Goal: Transaction & Acquisition: Purchase product/service

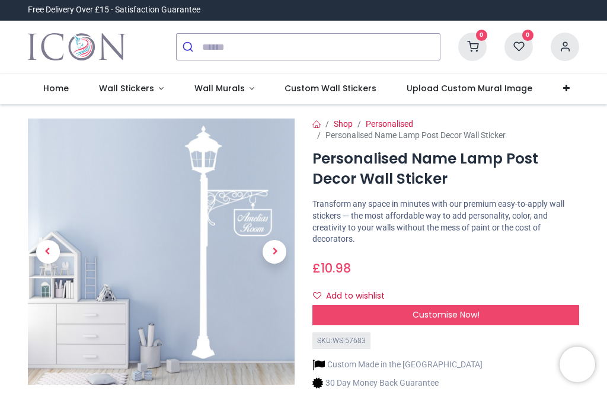
click at [148, 87] on span "Wall Stickers" at bounding box center [126, 88] width 55 height 12
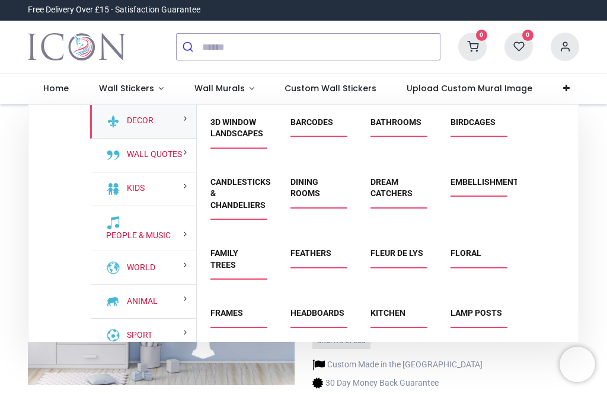
click at [472, 318] on link "Lamp Posts" at bounding box center [476, 312] width 52 height 9
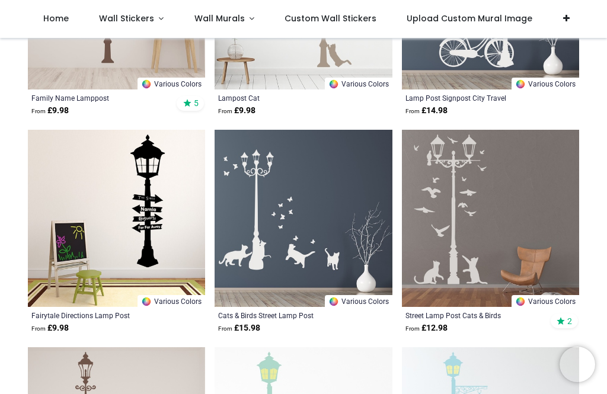
scroll to position [360, 0]
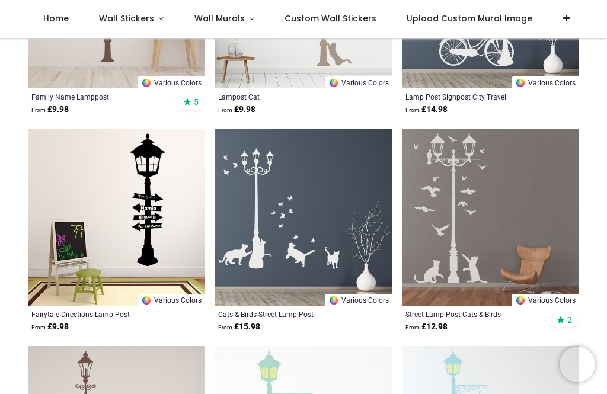
click at [540, 225] on img at bounding box center [490, 217] width 177 height 177
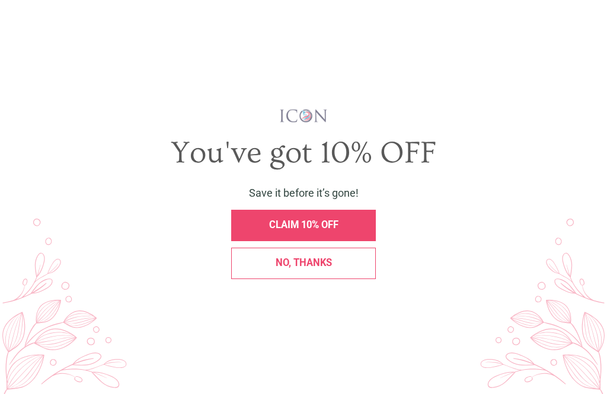
scroll to position [0, 0]
click at [335, 268] on div "No, thanks" at bounding box center [303, 263] width 130 height 10
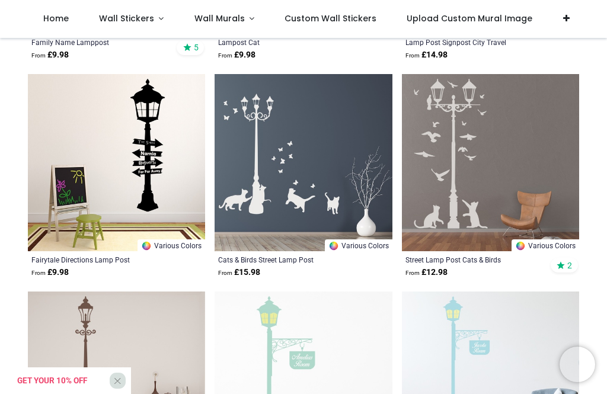
scroll to position [416, 0]
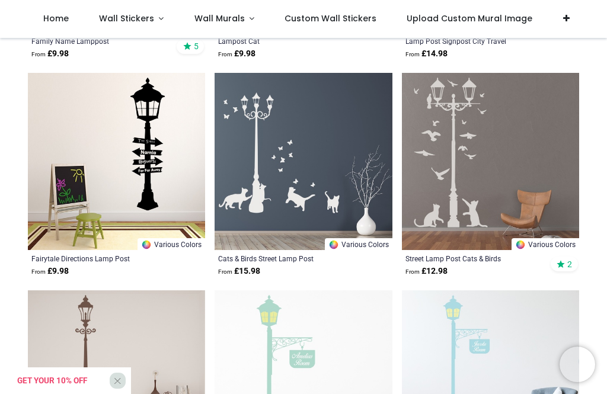
click at [509, 185] on img at bounding box center [490, 161] width 177 height 177
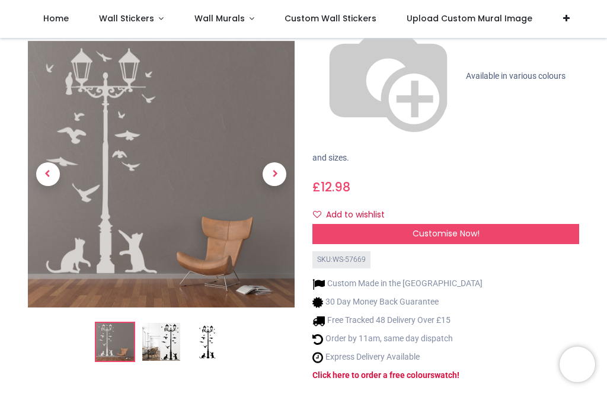
scroll to position [77, 0]
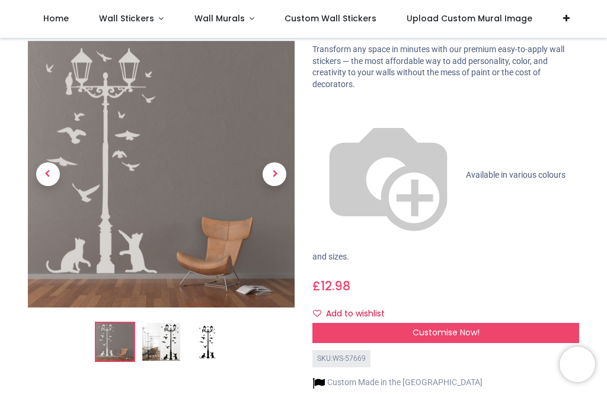
click at [488, 323] on div "Customise Now!" at bounding box center [445, 333] width 267 height 20
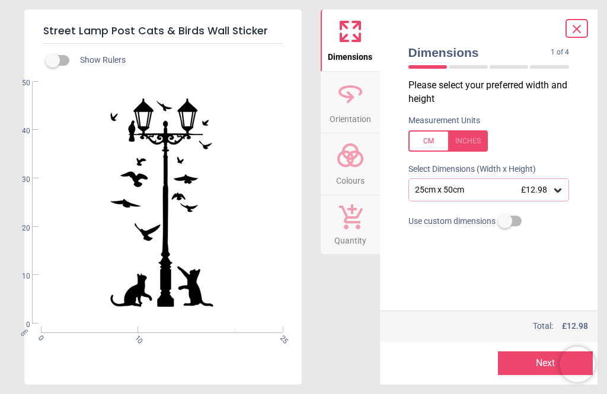
click at [567, 189] on div "25cm x 50cm £12.98" at bounding box center [488, 189] width 161 height 23
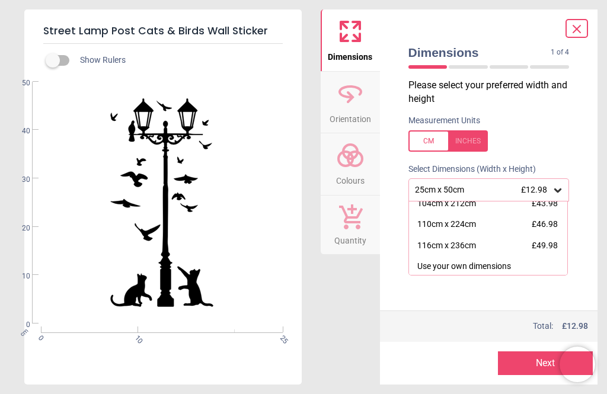
scroll to position [113, 0]
click at [475, 244] on div "116cm x 236cm" at bounding box center [446, 247] width 59 height 12
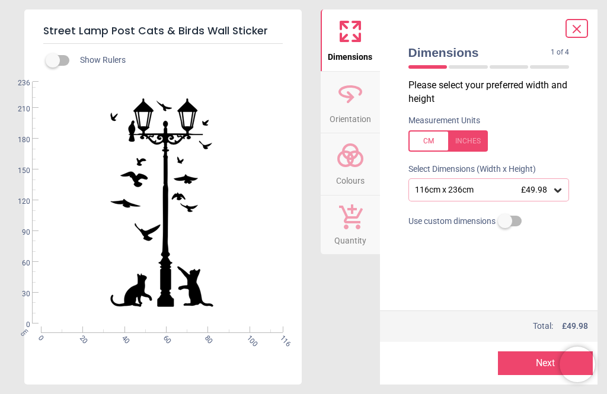
click at [545, 367] on button "Next" at bounding box center [545, 363] width 95 height 24
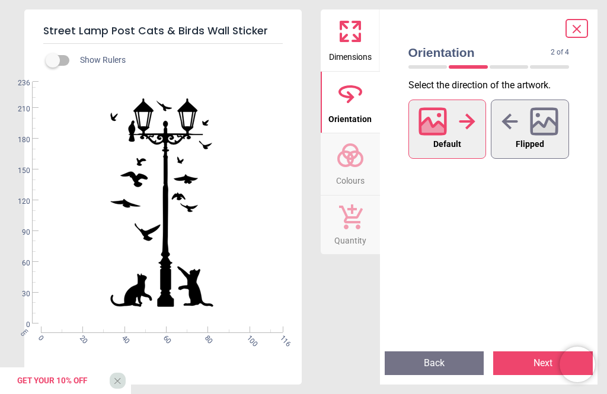
click at [459, 126] on icon at bounding box center [467, 122] width 17 height 18
click at [528, 365] on button "Next" at bounding box center [543, 363] width 100 height 24
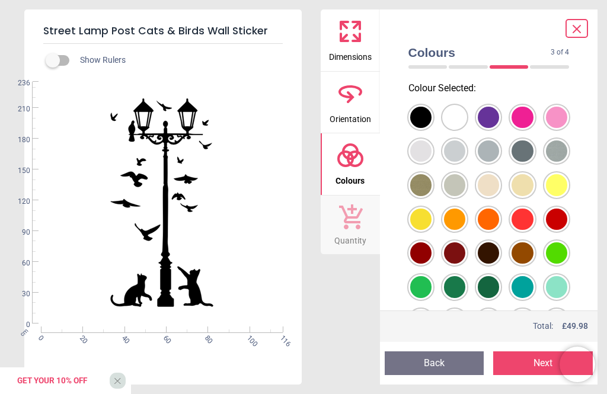
click at [431, 128] on div at bounding box center [420, 117] width 21 height 21
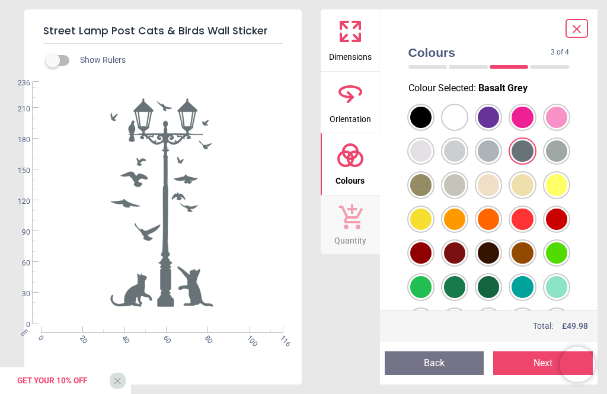
click at [583, 27] on icon at bounding box center [577, 29] width 14 height 14
